Goal: Information Seeking & Learning: Learn about a topic

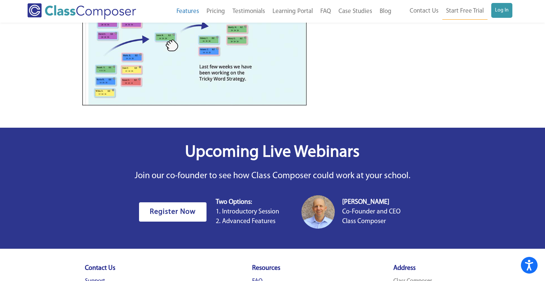
scroll to position [1041, 0]
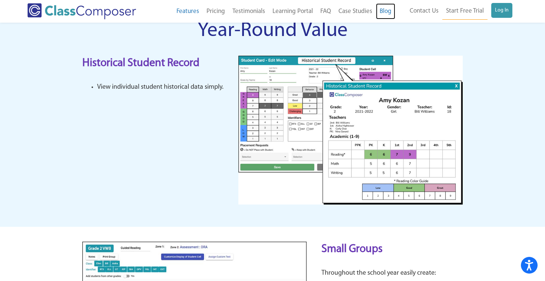
click at [385, 9] on link "Blog" at bounding box center [385, 11] width 19 height 16
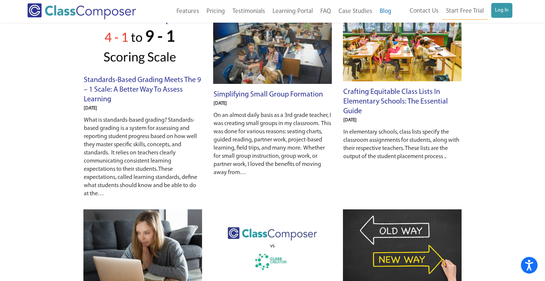
scroll to position [61, 0]
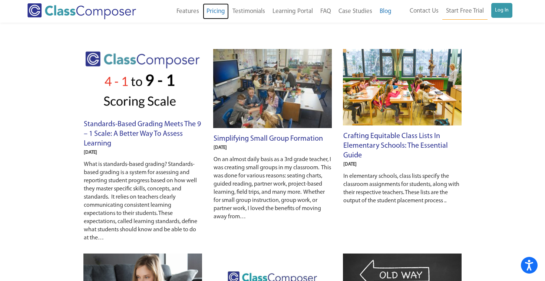
click at [211, 10] on link "Pricing" at bounding box center [216, 11] width 26 height 16
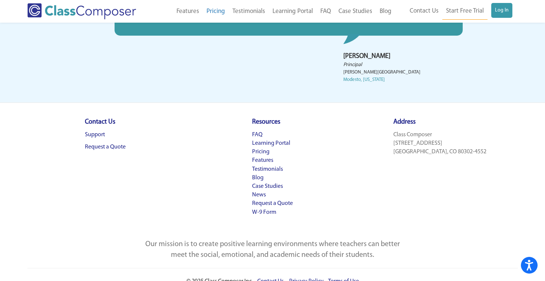
scroll to position [386, 0]
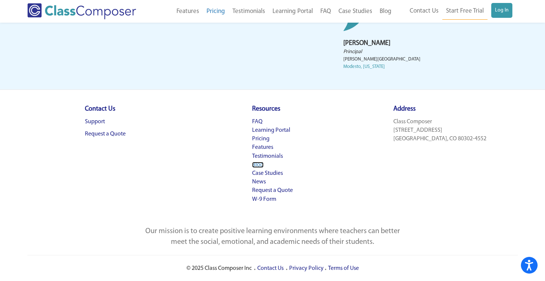
click at [257, 163] on link "Blog" at bounding box center [257, 165] width 11 height 6
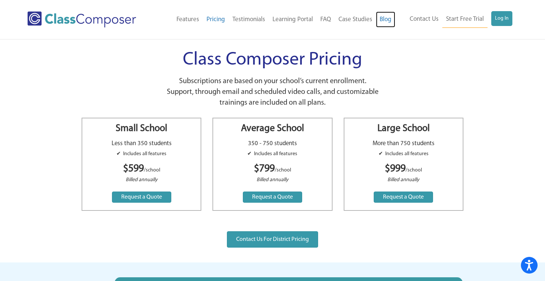
click at [388, 24] on link "Blog" at bounding box center [385, 19] width 19 height 16
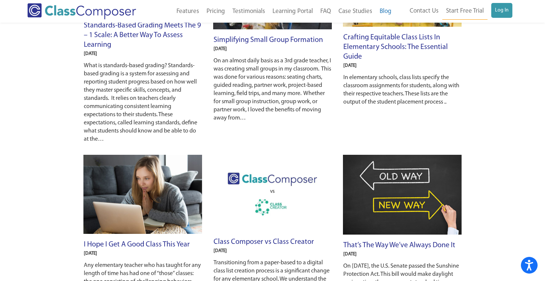
scroll to position [158, 0]
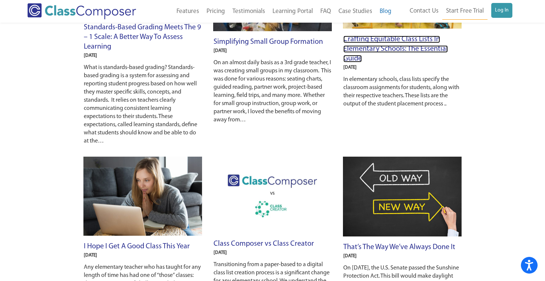
click at [364, 52] on link "Crafting Equitable Class Lists in Elementary Schools: The Essential Guide" at bounding box center [395, 49] width 104 height 27
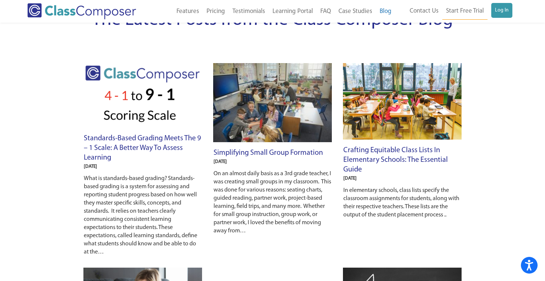
scroll to position [0, 0]
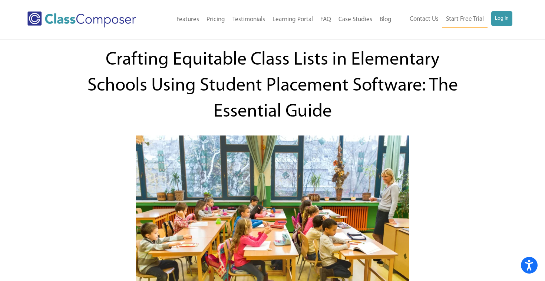
click at [376, 122] on h1 "Crafting Equitable Class Lists in Elementary Schools Using Student Placement So…" at bounding box center [272, 86] width 378 height 78
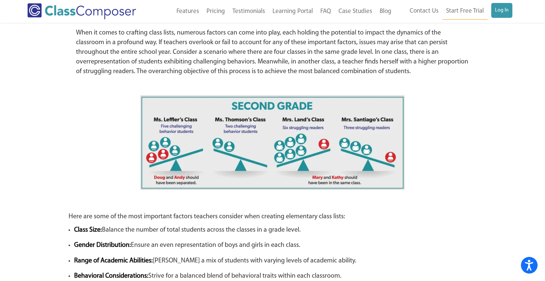
scroll to position [1293, 0]
